Goal: Task Accomplishment & Management: Complete application form

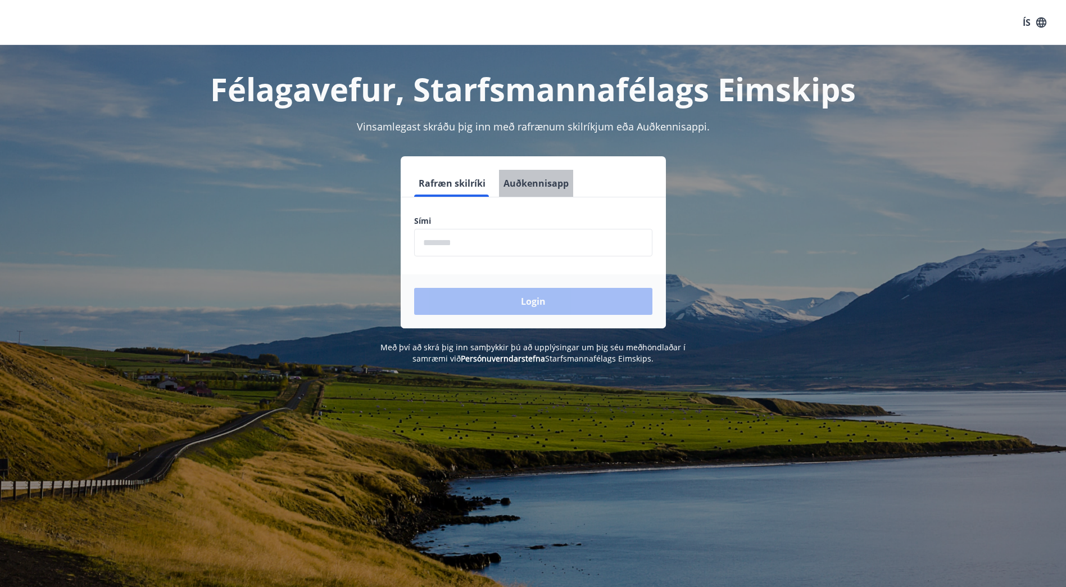
click at [543, 185] on button "Auðkennisapp" at bounding box center [536, 183] width 74 height 27
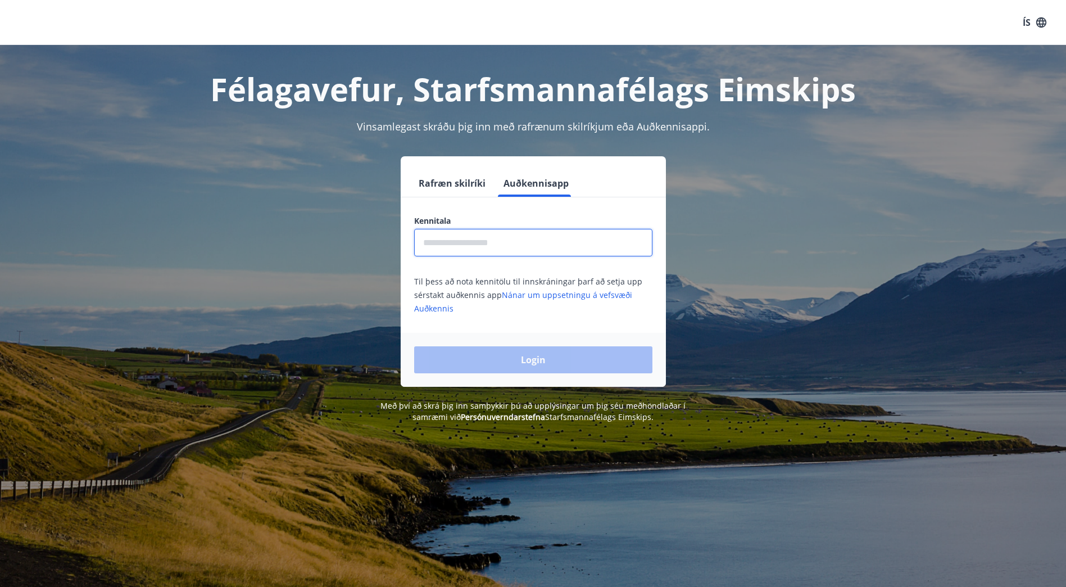
click at [507, 253] on input "text" at bounding box center [533, 243] width 238 height 28
type input "*"
click at [457, 177] on button "Rafræn skilríki" at bounding box center [452, 183] width 76 height 27
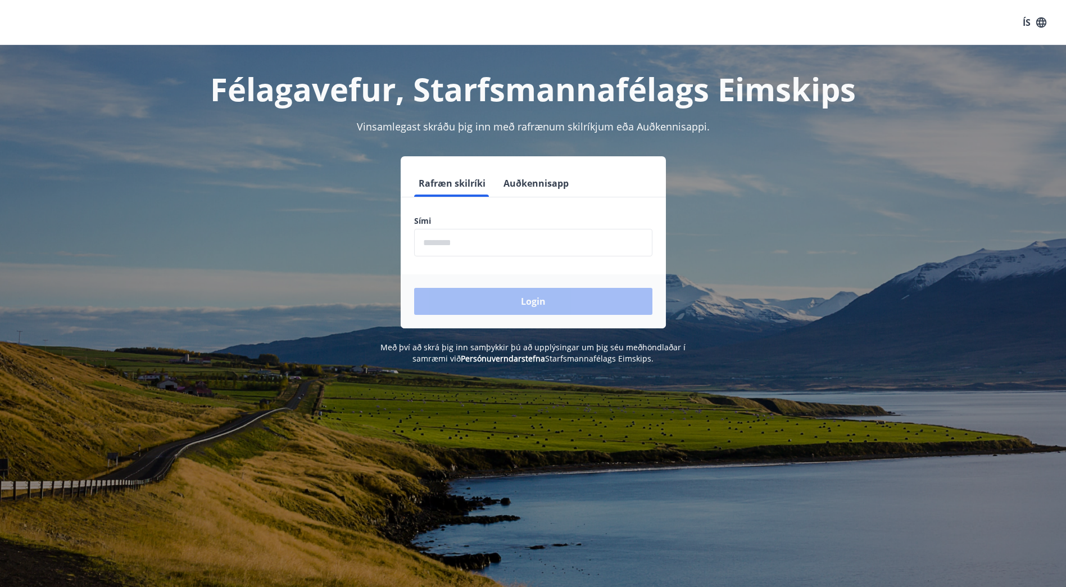
click at [475, 235] on input "phone" at bounding box center [533, 243] width 238 height 28
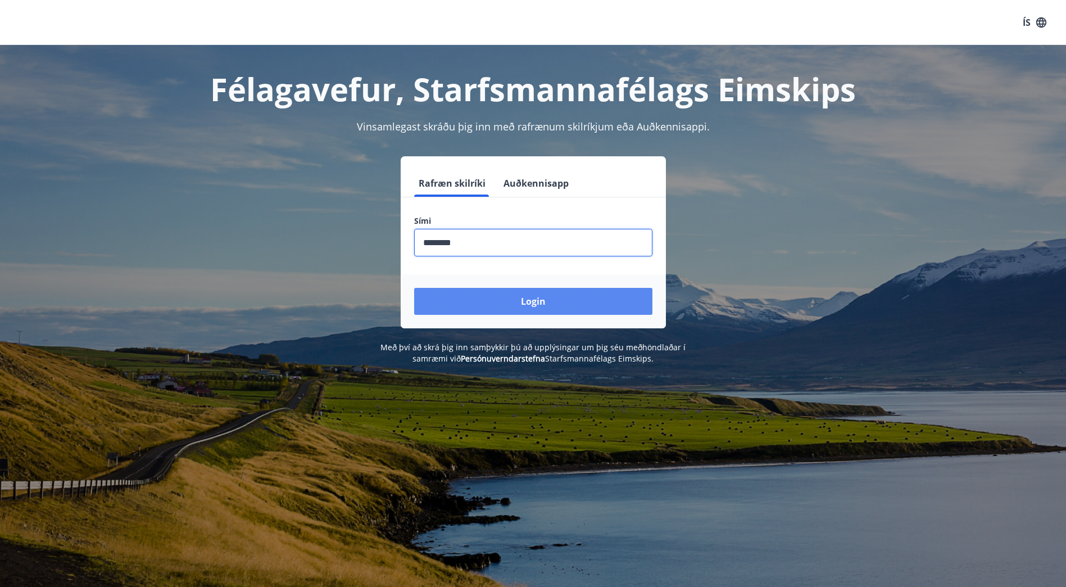
type input "********"
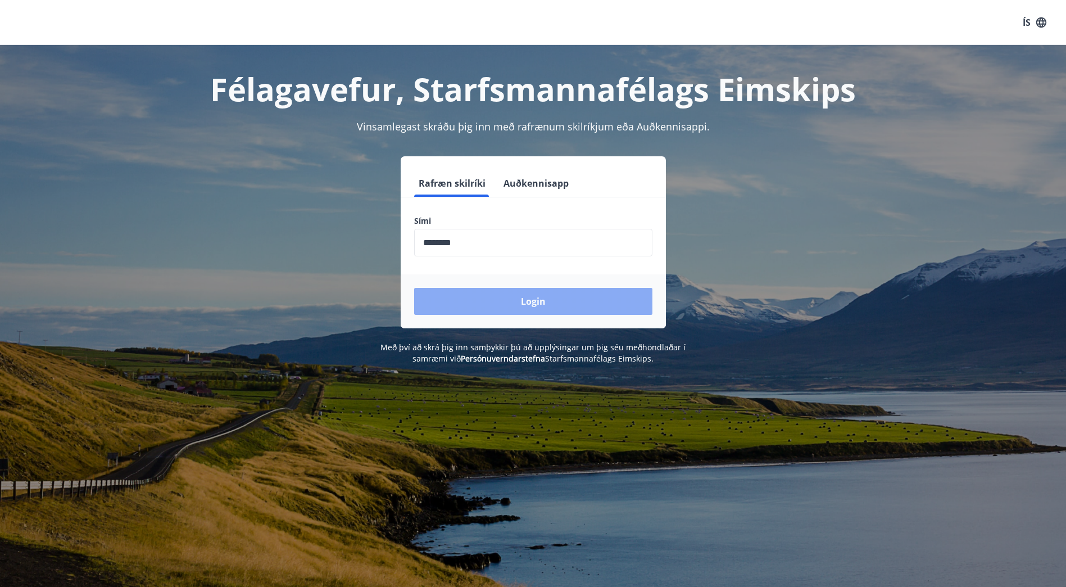
click at [513, 299] on button "Login" at bounding box center [533, 301] width 238 height 27
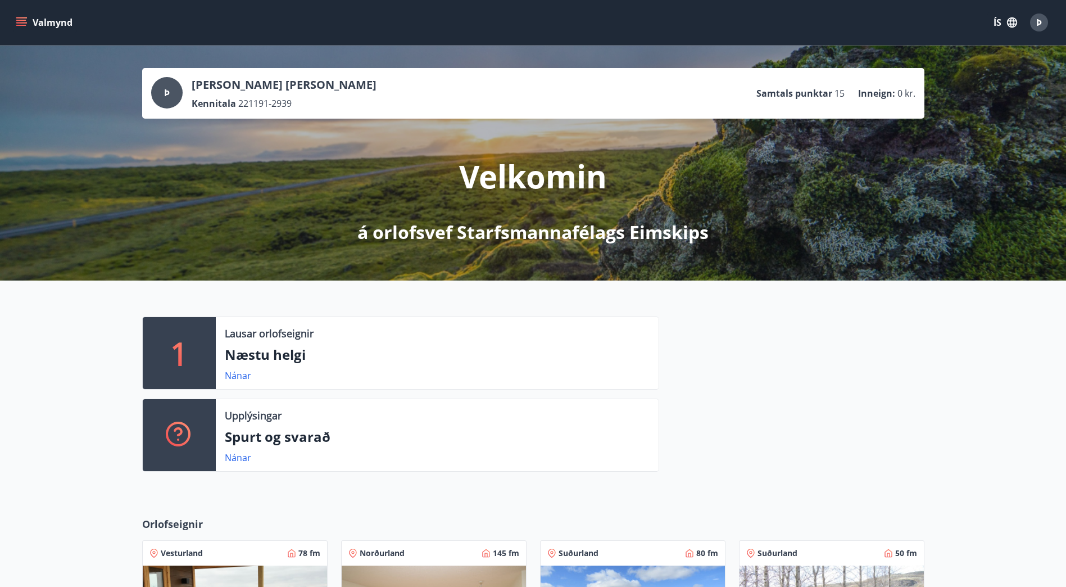
click at [23, 17] on icon "menu" at bounding box center [21, 22] width 11 height 11
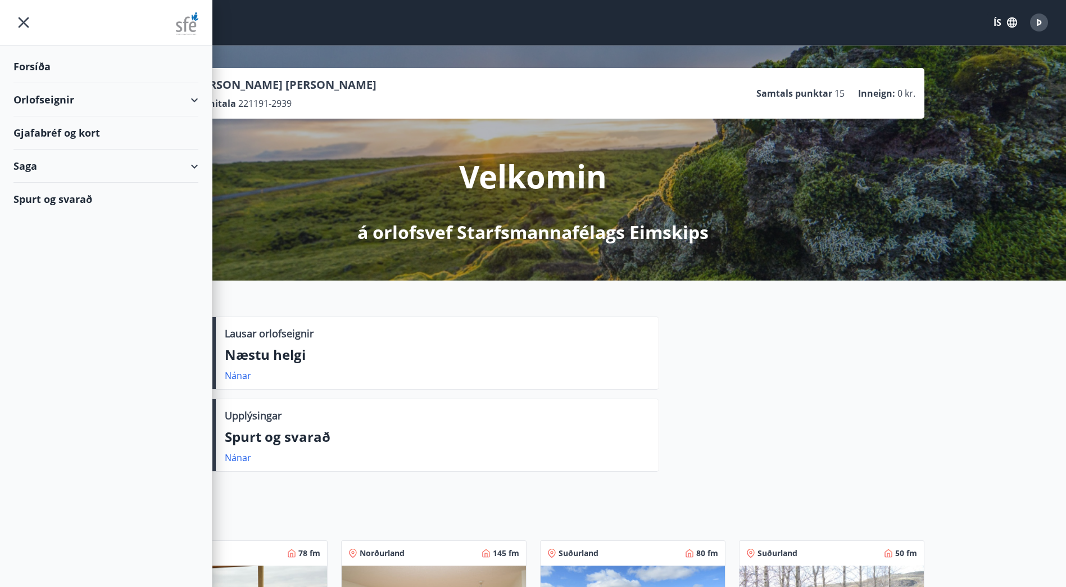
click at [79, 132] on div "Gjafabréf og kort" at bounding box center [105, 132] width 185 height 33
click at [68, 132] on div "Gjafabréf og kort" at bounding box center [105, 132] width 185 height 33
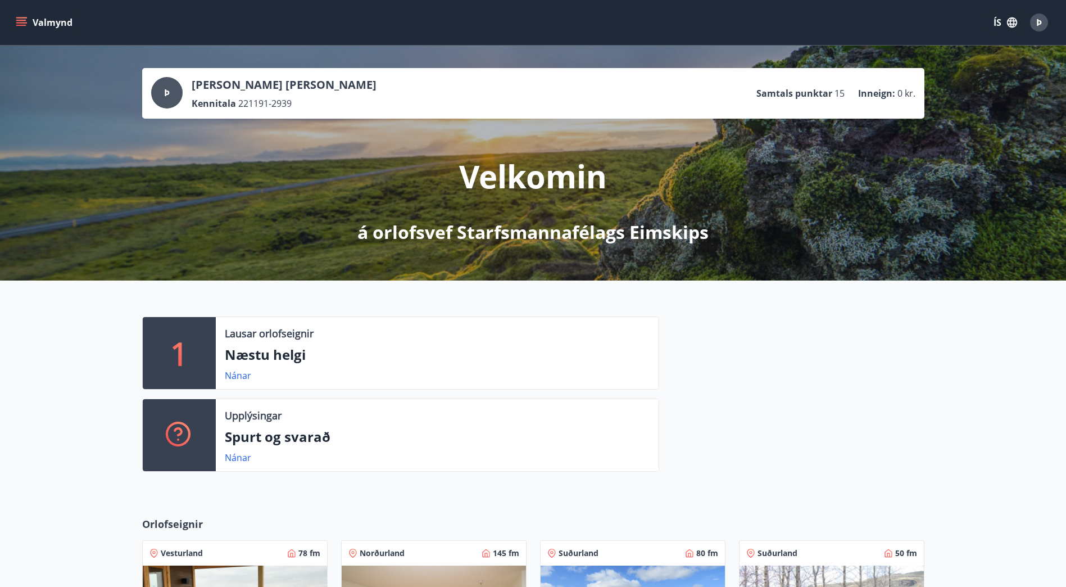
click at [26, 23] on icon "menu" at bounding box center [22, 22] width 12 height 1
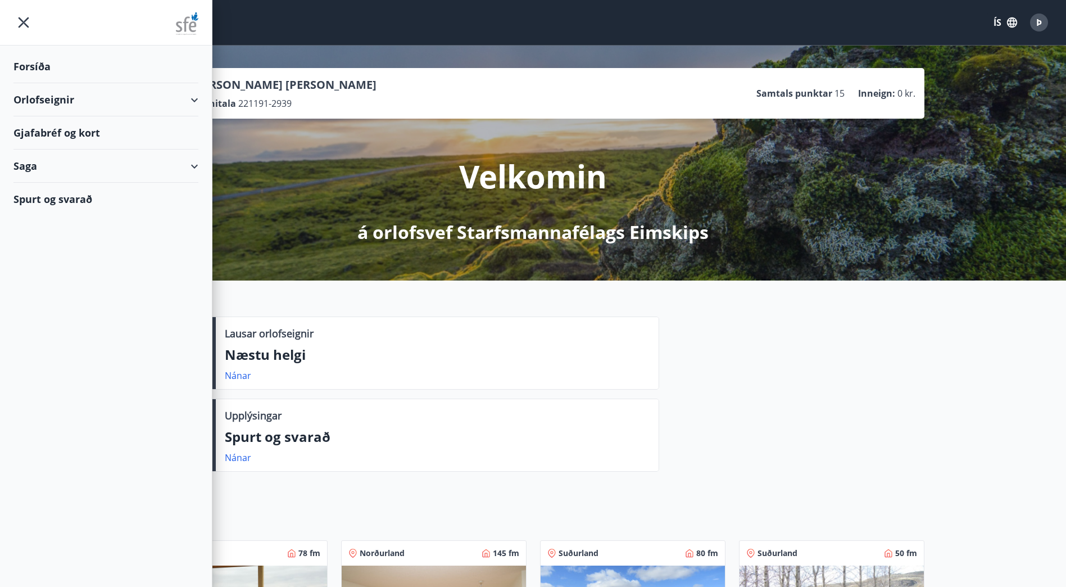
click at [82, 127] on div "Gjafabréf og kort" at bounding box center [105, 132] width 185 height 33
